Goal: Information Seeking & Learning: Learn about a topic

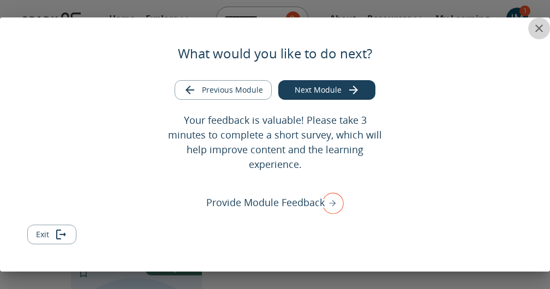
click at [541, 27] on icon "close" at bounding box center [539, 28] width 13 height 13
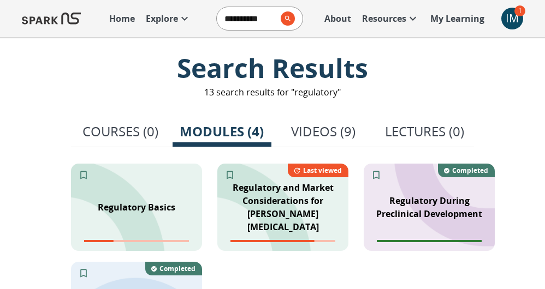
click at [174, 21] on p "Explore" at bounding box center [162, 18] width 32 height 13
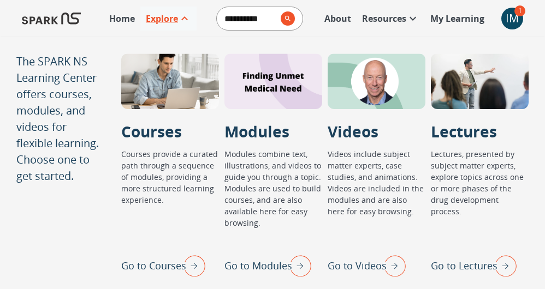
click at [505, 268] on img "Go to Lectures" at bounding box center [502, 266] width 27 height 28
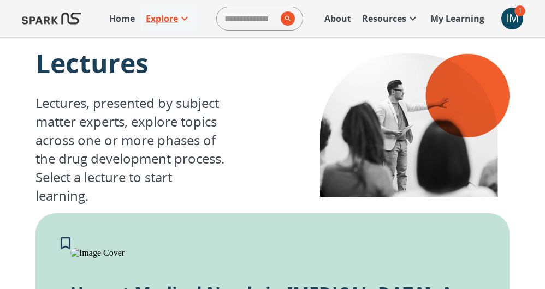
click at [511, 18] on div "IM" at bounding box center [512, 19] width 22 height 22
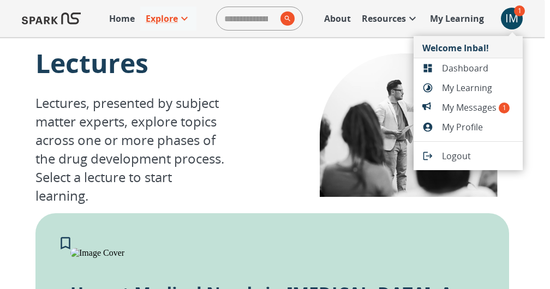
click at [498, 72] on span "Dashboard" at bounding box center [478, 68] width 72 height 13
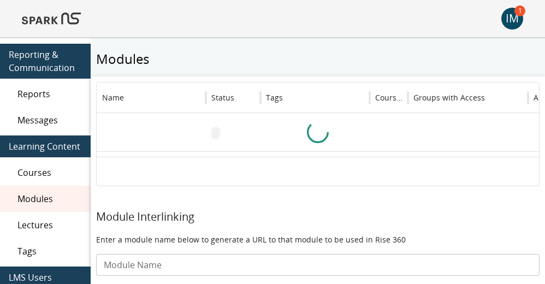
click at [61, 222] on span "Lectures" at bounding box center [49, 224] width 64 height 13
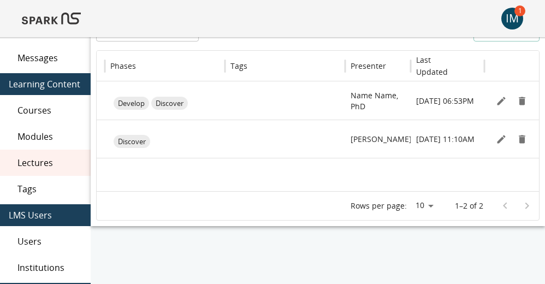
scroll to position [0, 128]
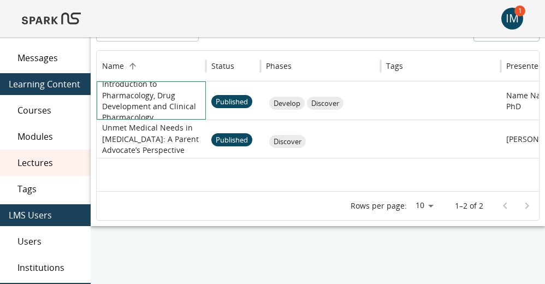
click at [140, 97] on p "Introduction to Pharmacology, Drug Development and Clinical Pharmacology" at bounding box center [151, 101] width 98 height 44
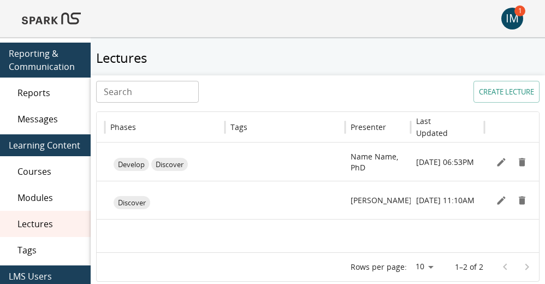
click at [42, 16] on img at bounding box center [51, 18] width 59 height 26
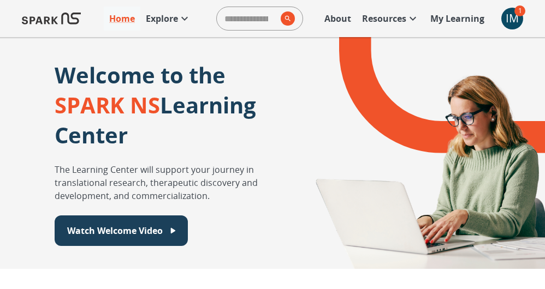
click at [174, 20] on p "Explore" at bounding box center [162, 18] width 32 height 13
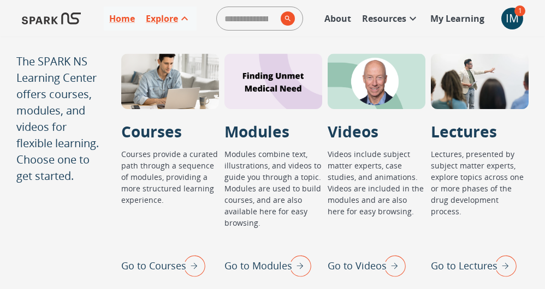
click at [505, 270] on img "Go to Lectures" at bounding box center [502, 266] width 27 height 28
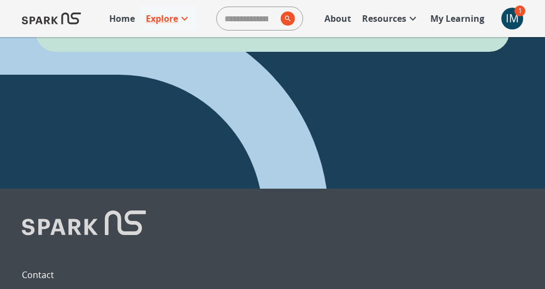
click at [314, 7] on icon "View Lecture" at bounding box center [309, 1] width 11 height 11
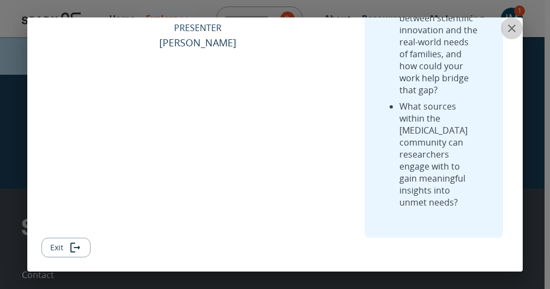
click at [510, 27] on icon "close" at bounding box center [511, 28] width 13 height 13
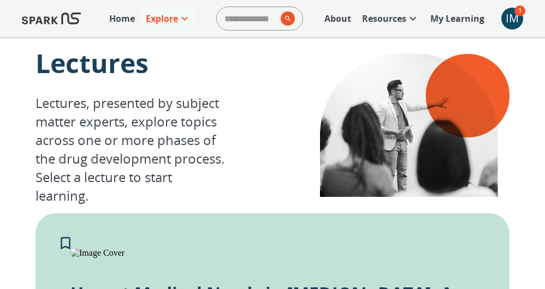
click at [509, 11] on div "IM" at bounding box center [512, 19] width 22 height 22
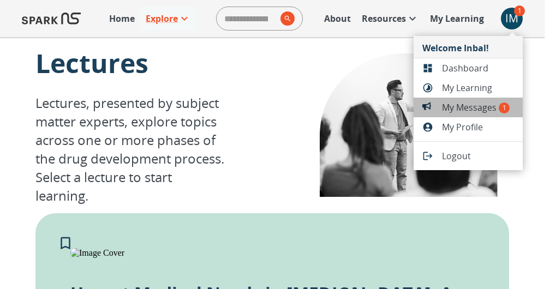
click at [478, 105] on span "My Messages 1" at bounding box center [478, 107] width 72 height 13
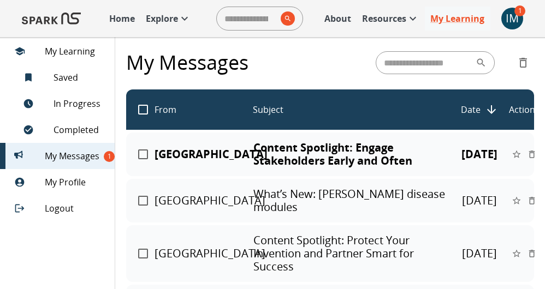
click at [378, 157] on p "Content Spotlight: Engage Stakeholders Early and Often" at bounding box center [351, 154] width 196 height 26
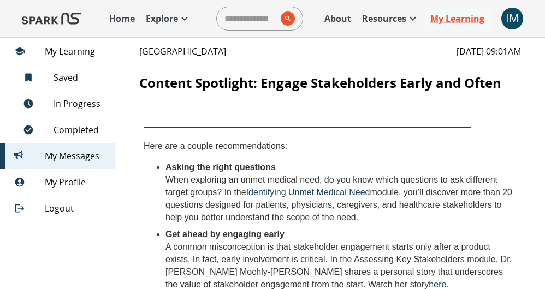
scroll to position [44, 0]
click at [67, 50] on span "My Learning" at bounding box center [75, 51] width 61 height 13
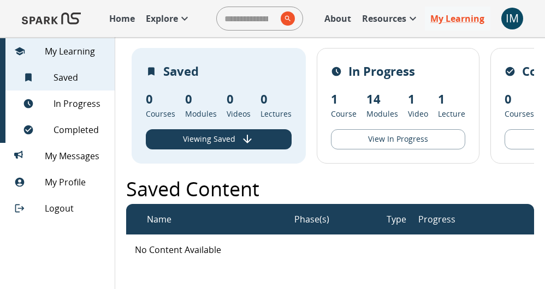
drag, startPoint x: 37, startPoint y: 42, endPoint x: 45, endPoint y: 27, distance: 16.9
click at [37, 42] on div "My Learning" at bounding box center [57, 51] width 115 height 26
click at [46, 27] on img at bounding box center [51, 18] width 59 height 26
